Goal: Information Seeking & Learning: Learn about a topic

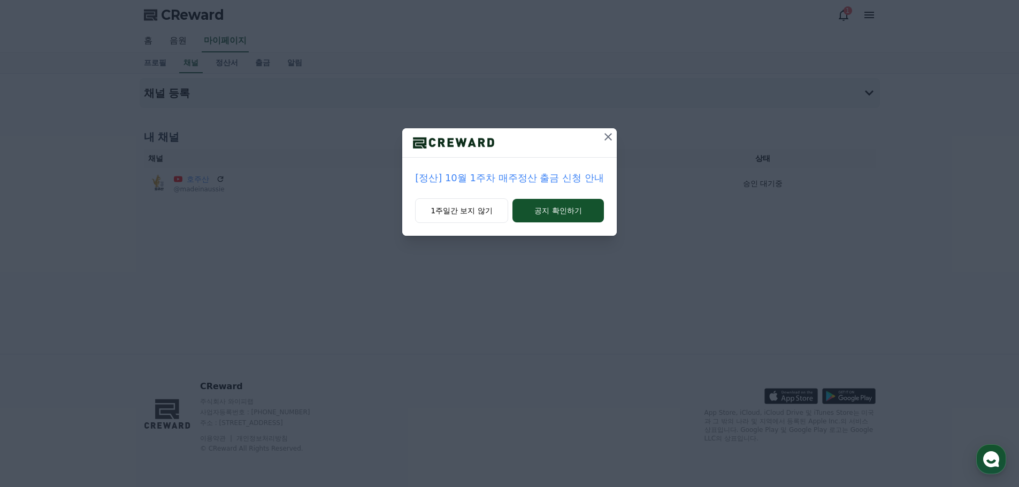
click at [605, 144] on button at bounding box center [608, 136] width 17 height 17
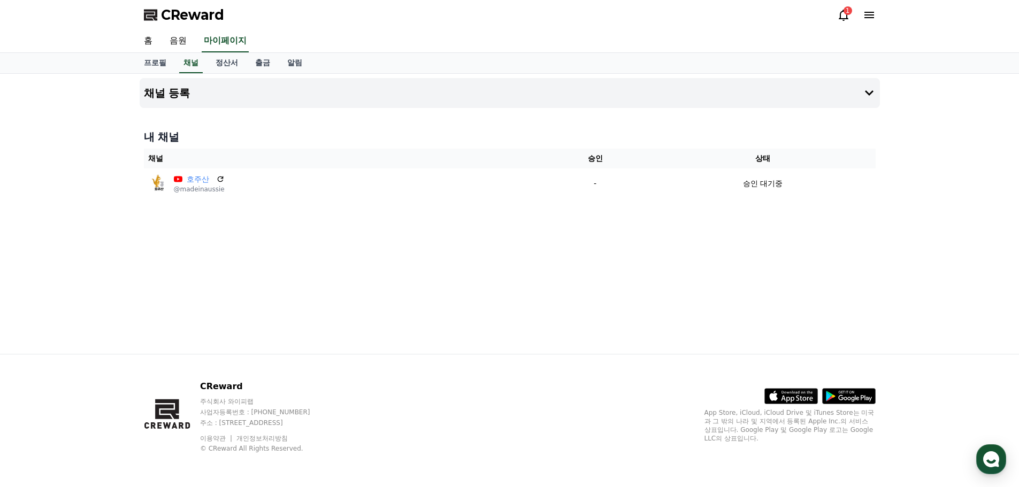
click at [444, 261] on div "채널 등록 내 채널 채널 승인 상태 호주산 @madeinaussie - 승인 대기중" at bounding box center [509, 214] width 749 height 280
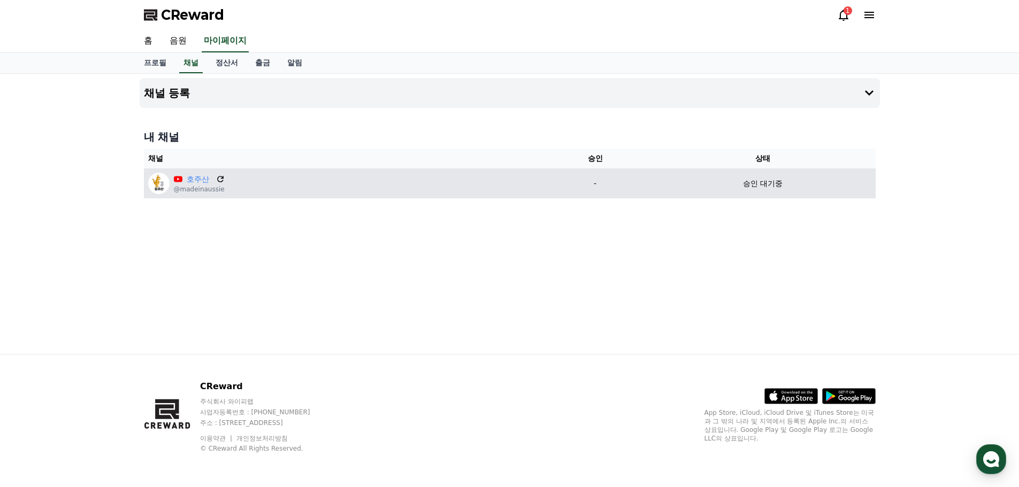
click at [216, 180] on icon at bounding box center [221, 179] width 10 height 10
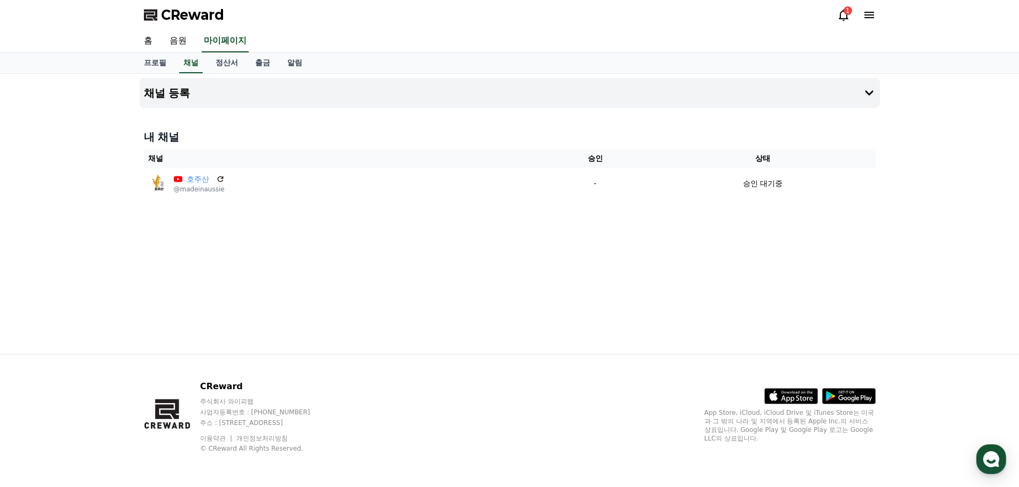
click at [838, 17] on icon at bounding box center [843, 15] width 13 height 13
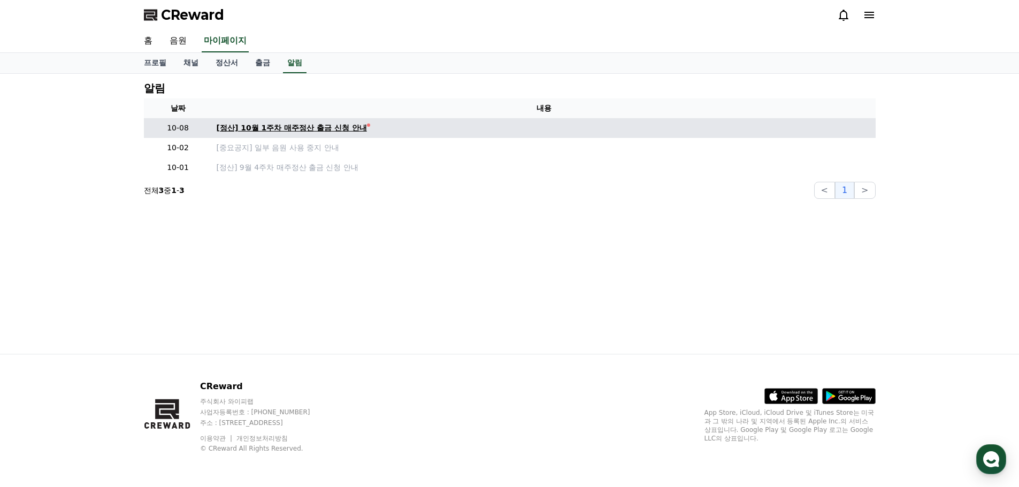
click at [325, 129] on div "[정산] 10월 1주차 매주정산 출금 신청 안내" at bounding box center [292, 128] width 150 height 11
